Goal: Register for event/course

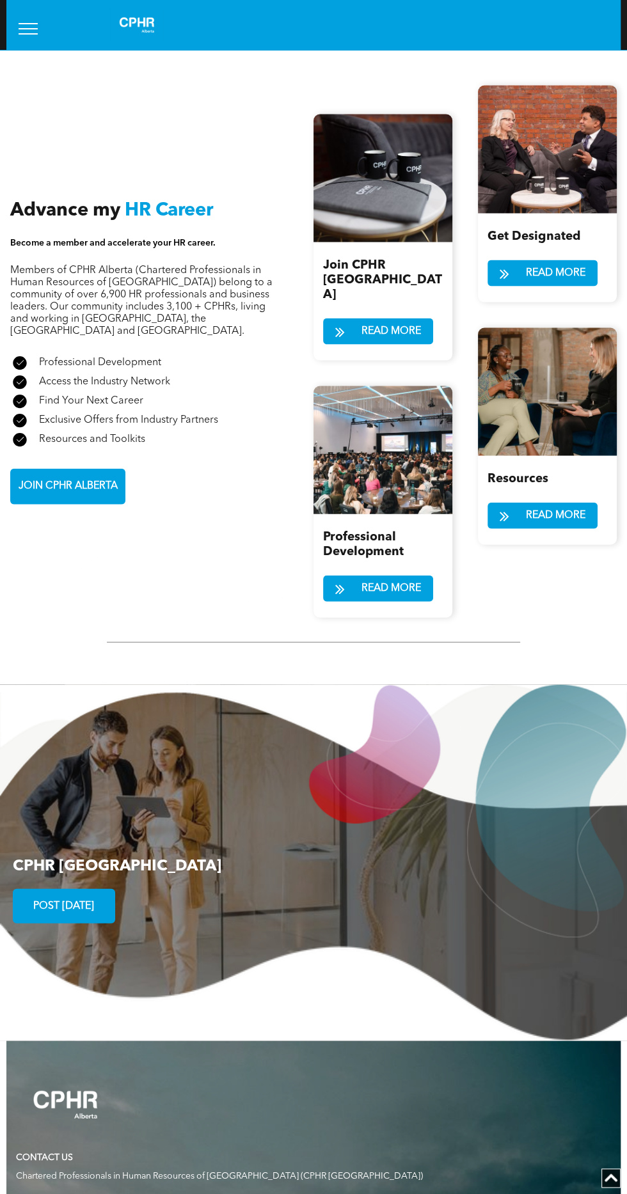
scroll to position [1598, 0]
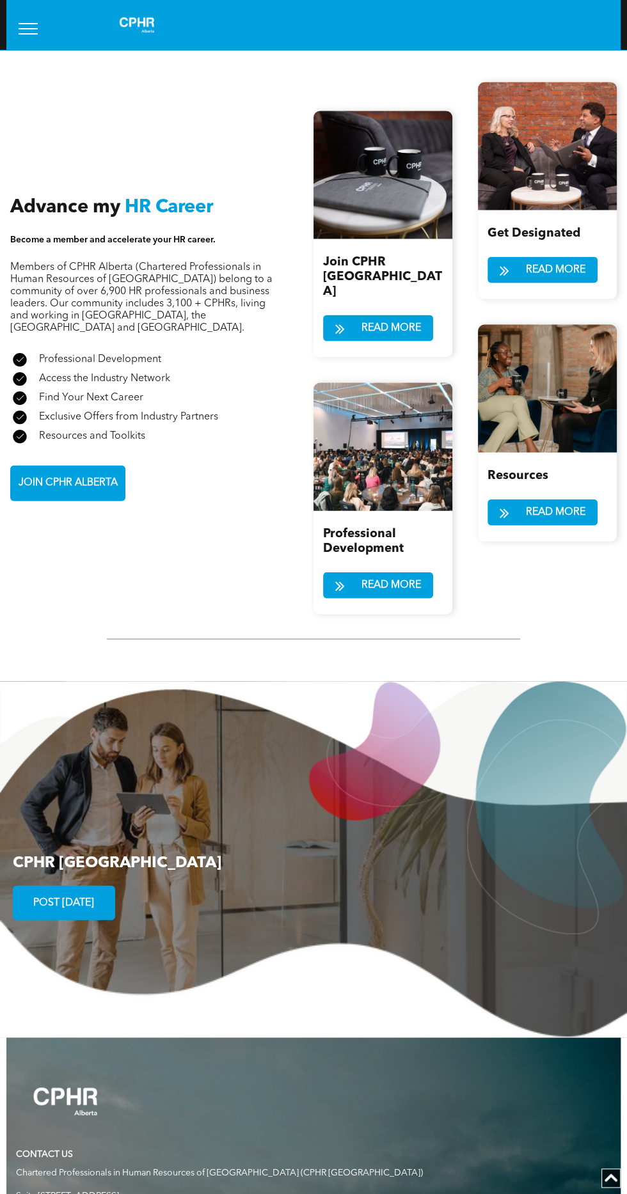
click at [409, 572] on span "READ MORE" at bounding box center [391, 584] width 68 height 25
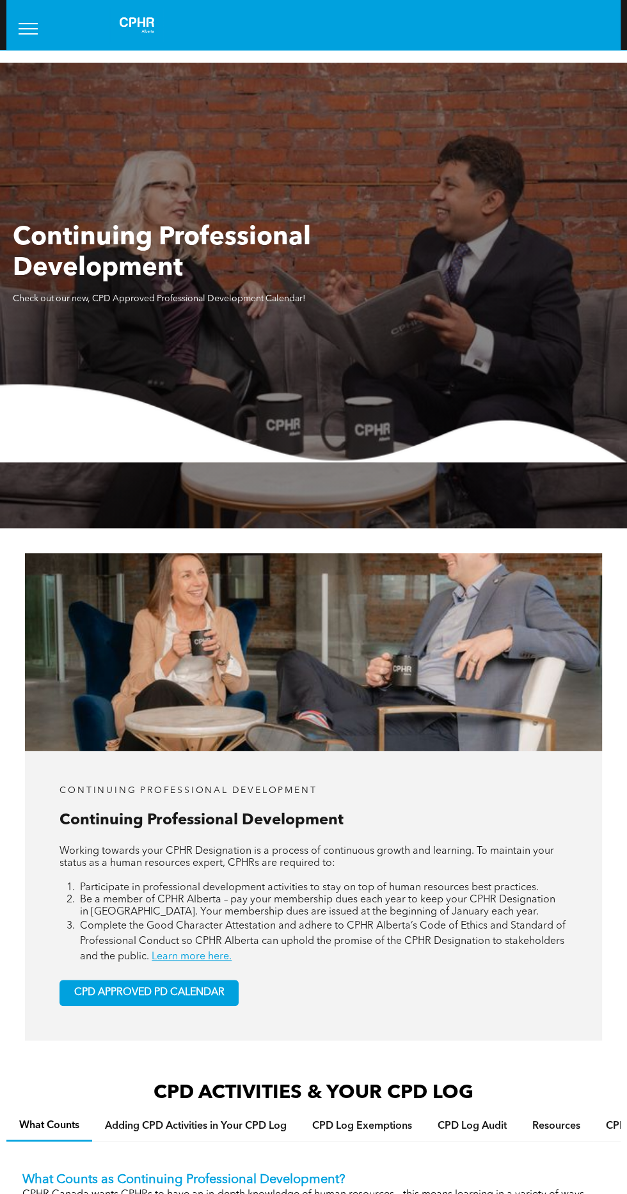
click at [27, 23] on span "menu" at bounding box center [28, 23] width 19 height 1
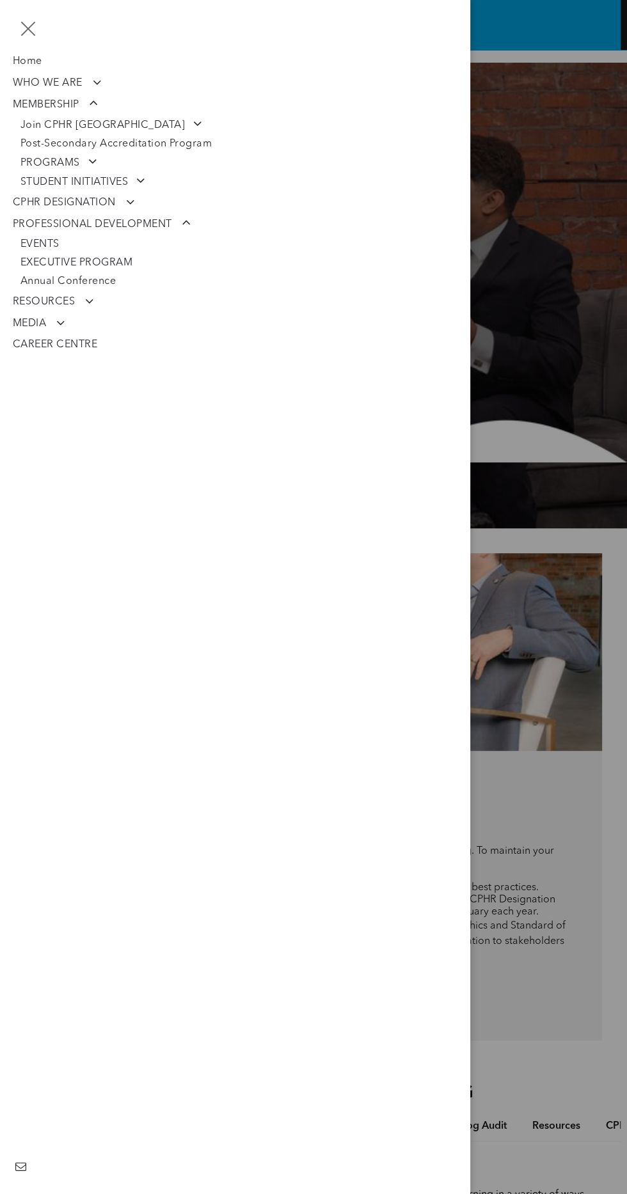
click at [49, 240] on span "EVENTS" at bounding box center [39, 244] width 39 height 12
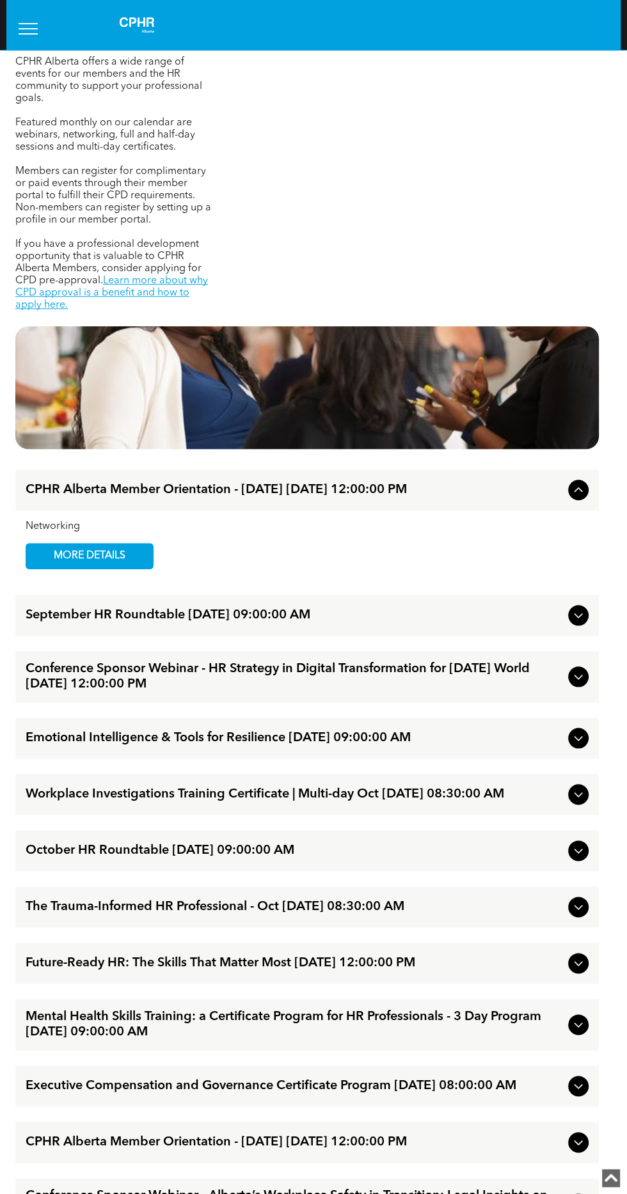
scroll to position [444, 0]
